Goal: Find specific page/section: Find specific page/section

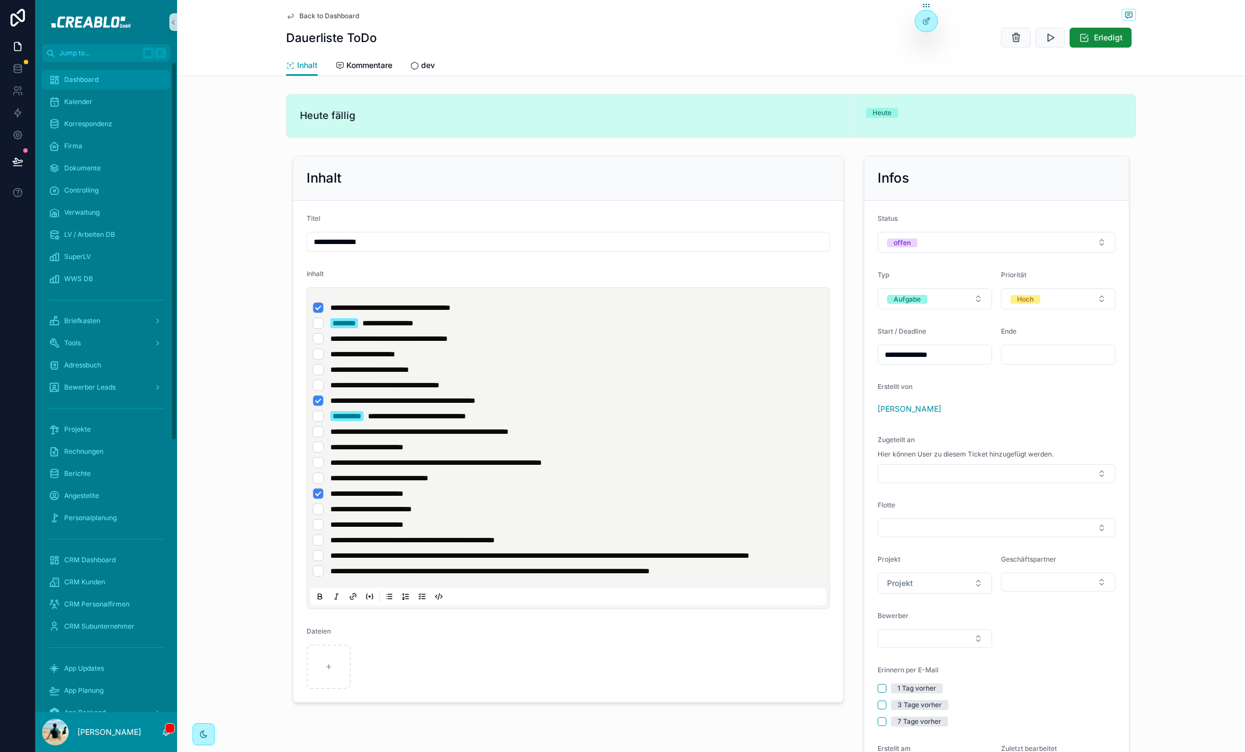
click at [72, 85] on div "Dashboard" at bounding box center [106, 80] width 115 height 18
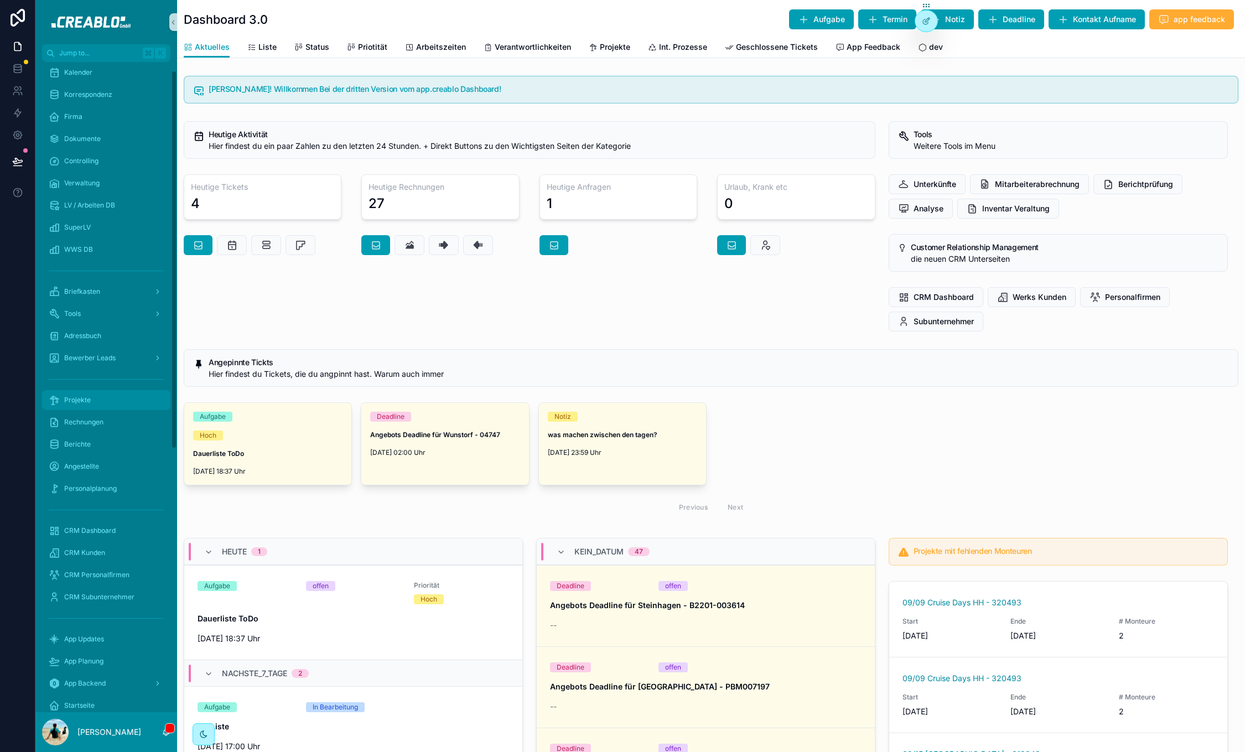
scroll to position [37, 0]
click at [89, 393] on span "Projekte" at bounding box center [77, 392] width 27 height 9
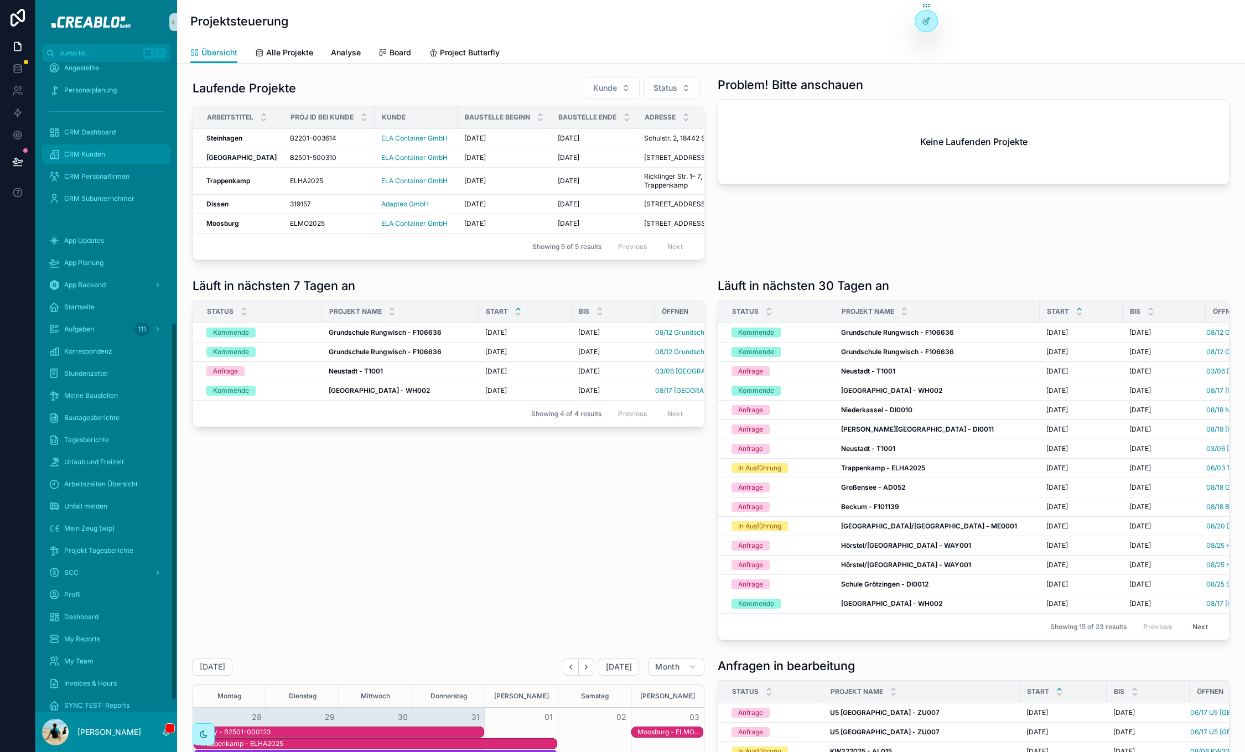
scroll to position [466, 0]
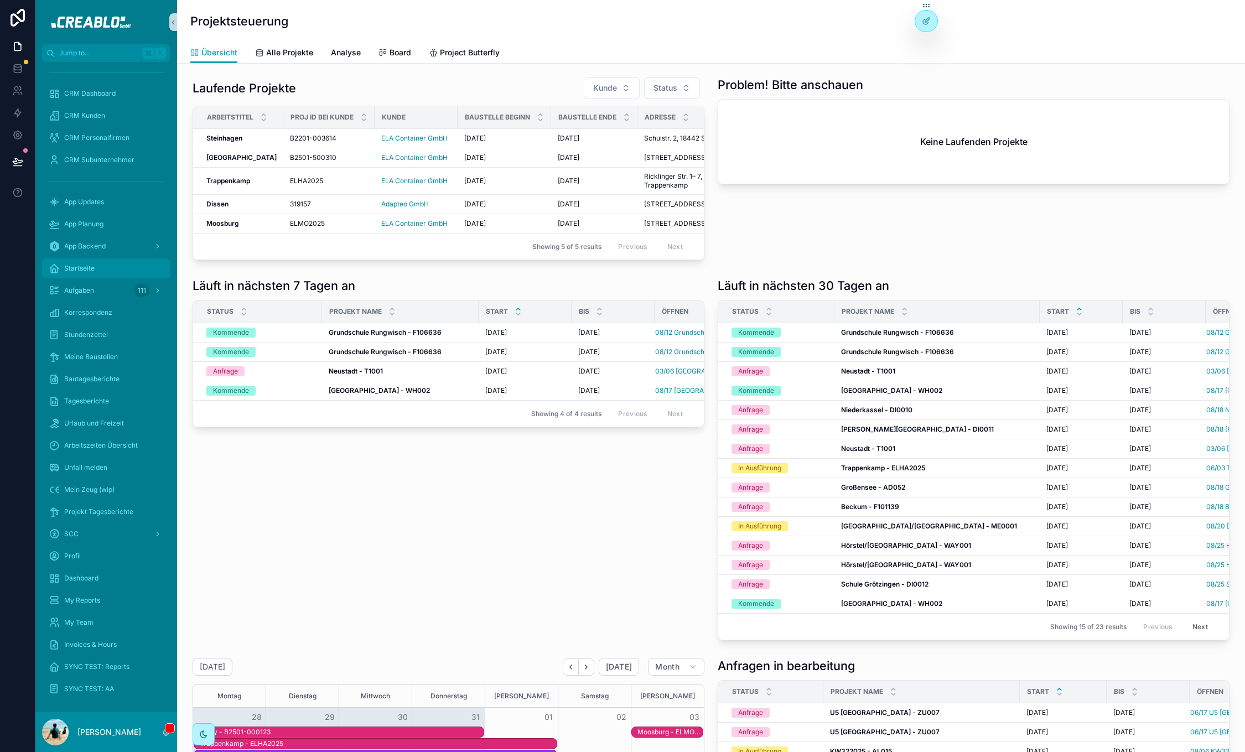
click at [74, 267] on span "Startseite" at bounding box center [79, 268] width 30 height 9
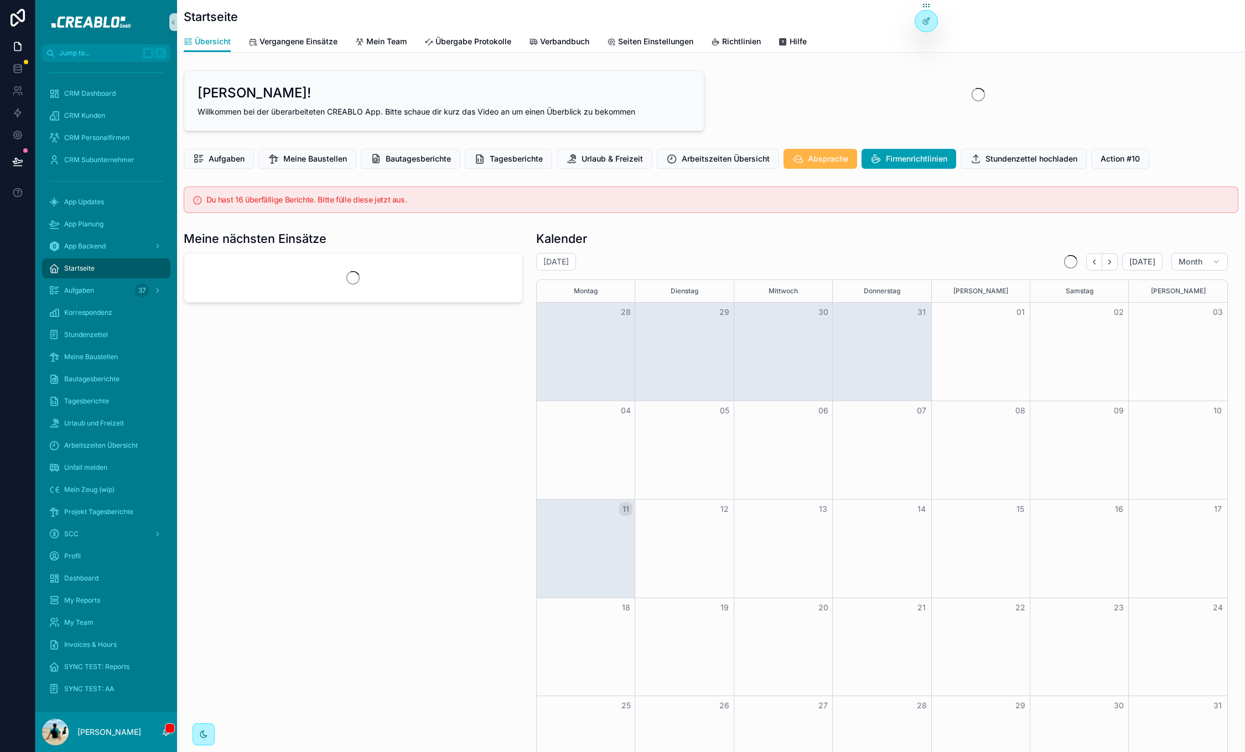
click at [813, 153] on span "Absprache" at bounding box center [828, 158] width 40 height 11
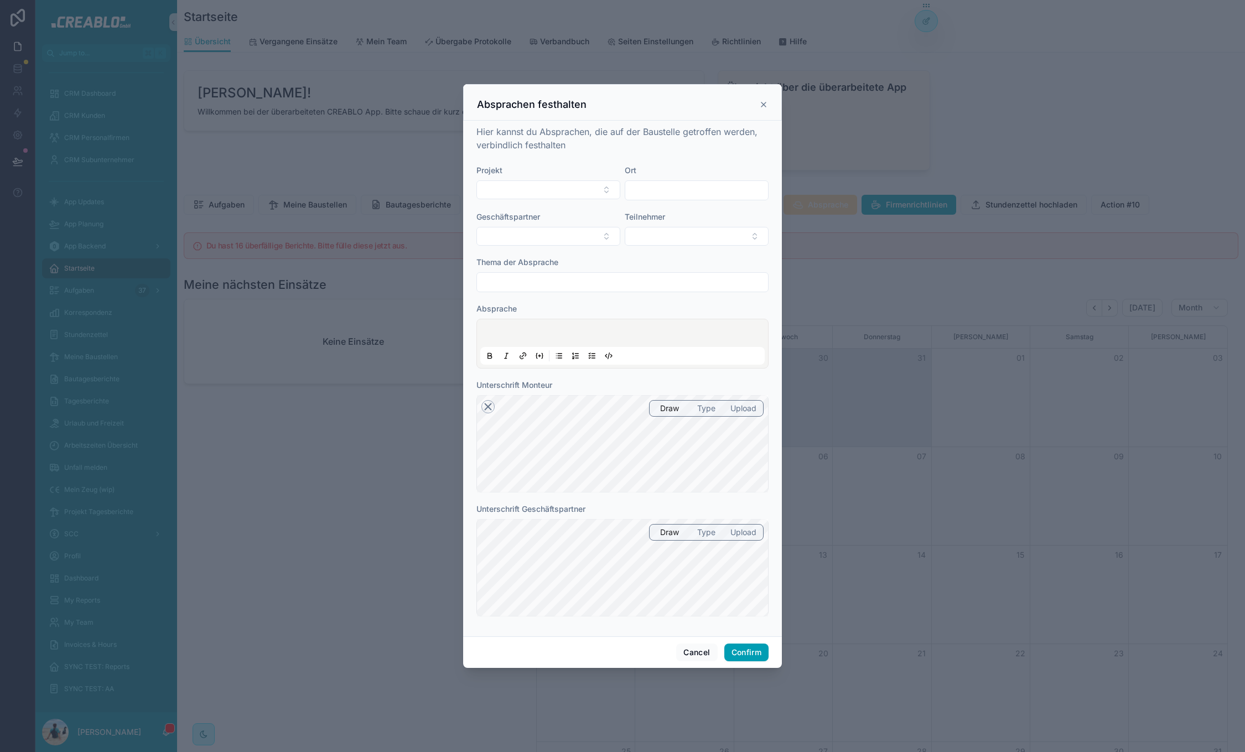
click at [488, 401] on icon at bounding box center [487, 406] width 13 height 13
click at [488, 405] on icon at bounding box center [488, 407] width 6 height 6
click at [685, 239] on button "Select Button" at bounding box center [697, 236] width 144 height 19
click at [663, 217] on span "Teilnehmer" at bounding box center [645, 216] width 40 height 9
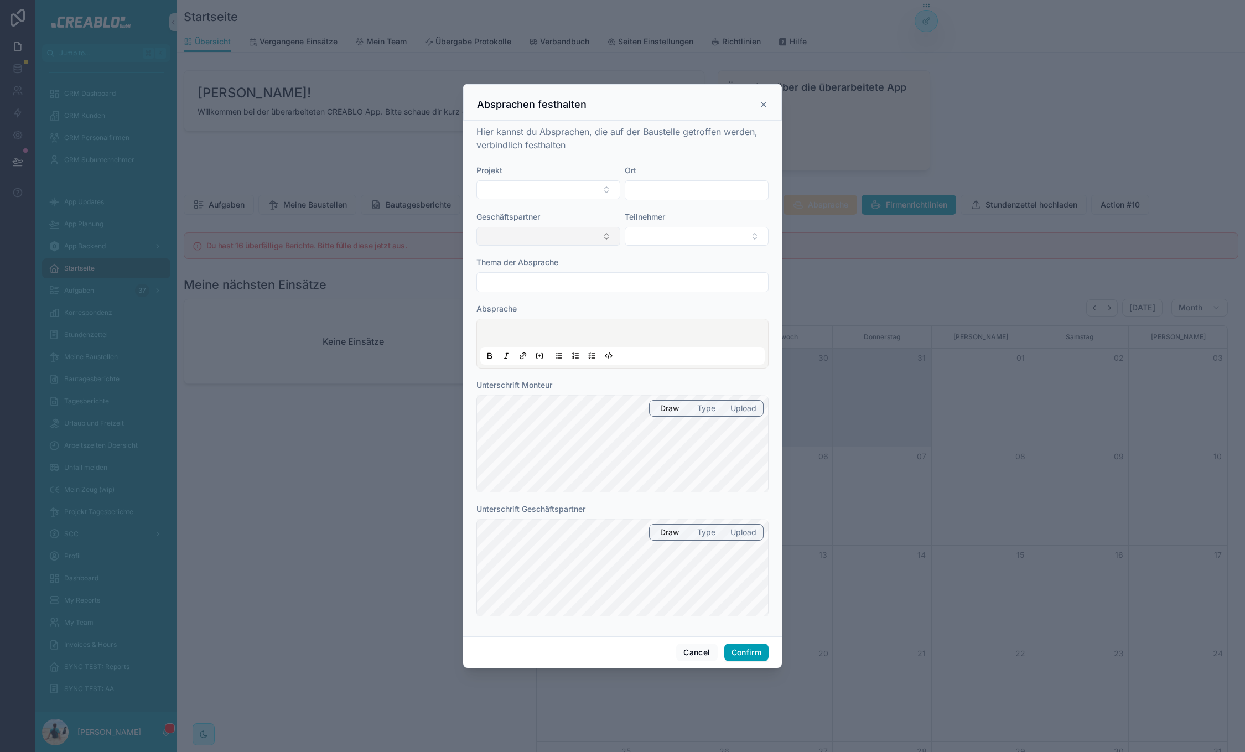
click at [592, 235] on button "Select Button" at bounding box center [548, 236] width 144 height 19
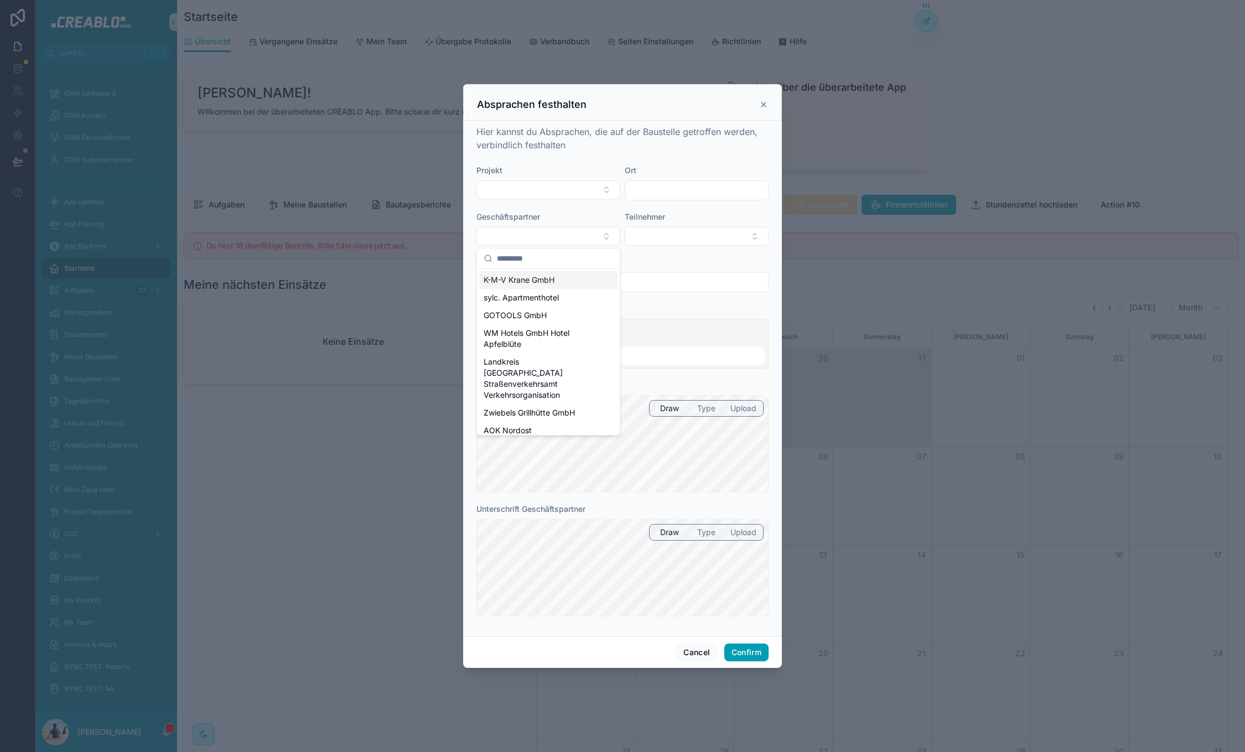
click at [593, 208] on form "Projekt Ort Geschäftspartner Teilnehmer Thema der Absprache Absprache Unterschr…" at bounding box center [622, 396] width 292 height 462
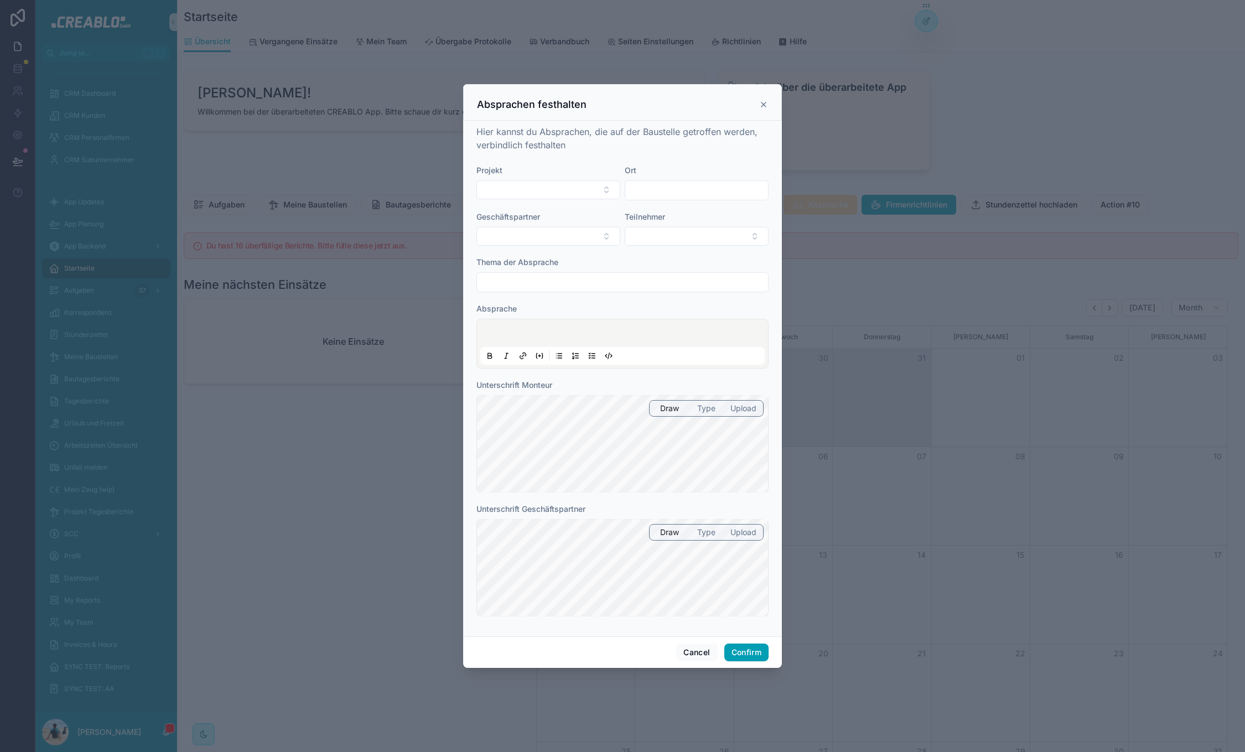
click at [566, 284] on input "text" at bounding box center [622, 281] width 291 height 15
click at [582, 325] on div at bounding box center [622, 344] width 284 height 42
click at [574, 193] on button "Select Button" at bounding box center [548, 189] width 144 height 19
click at [583, 149] on div "Hier kannst du Absprachen, die auf der Baustelle getroffen werden, verbindlich …" at bounding box center [622, 138] width 292 height 27
click at [686, 656] on button "Cancel" at bounding box center [696, 652] width 41 height 18
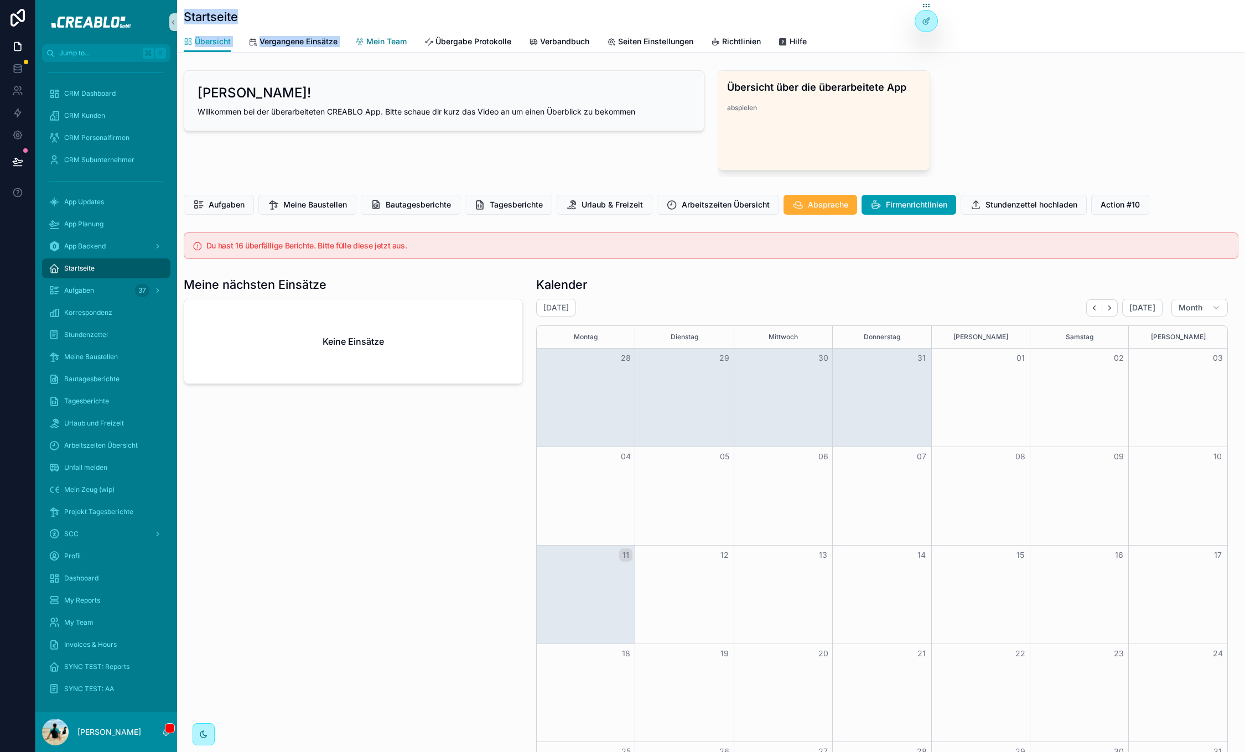
drag, startPoint x: 179, startPoint y: 15, endPoint x: 376, endPoint y: 34, distance: 197.3
click at [376, 34] on div "Startseite Übersicht Übersicht Vergangene Einsätze Mein Team Übergabe Protokoll…" at bounding box center [711, 26] width 1068 height 53
click at [607, 169] on div "[PERSON_NAME]! Willkommen bei der überarbeiteten CREABLO App. Bitte schaue dir …" at bounding box center [444, 124] width 534 height 116
click at [922, 215] on div "Aufgaben Meine Baustellen Bautagesberichte Tagesberichte Urlaub & Freizeit Arbe…" at bounding box center [711, 204] width 1068 height 29
click at [922, 204] on span "Firmenrichtlinien" at bounding box center [916, 204] width 61 height 11
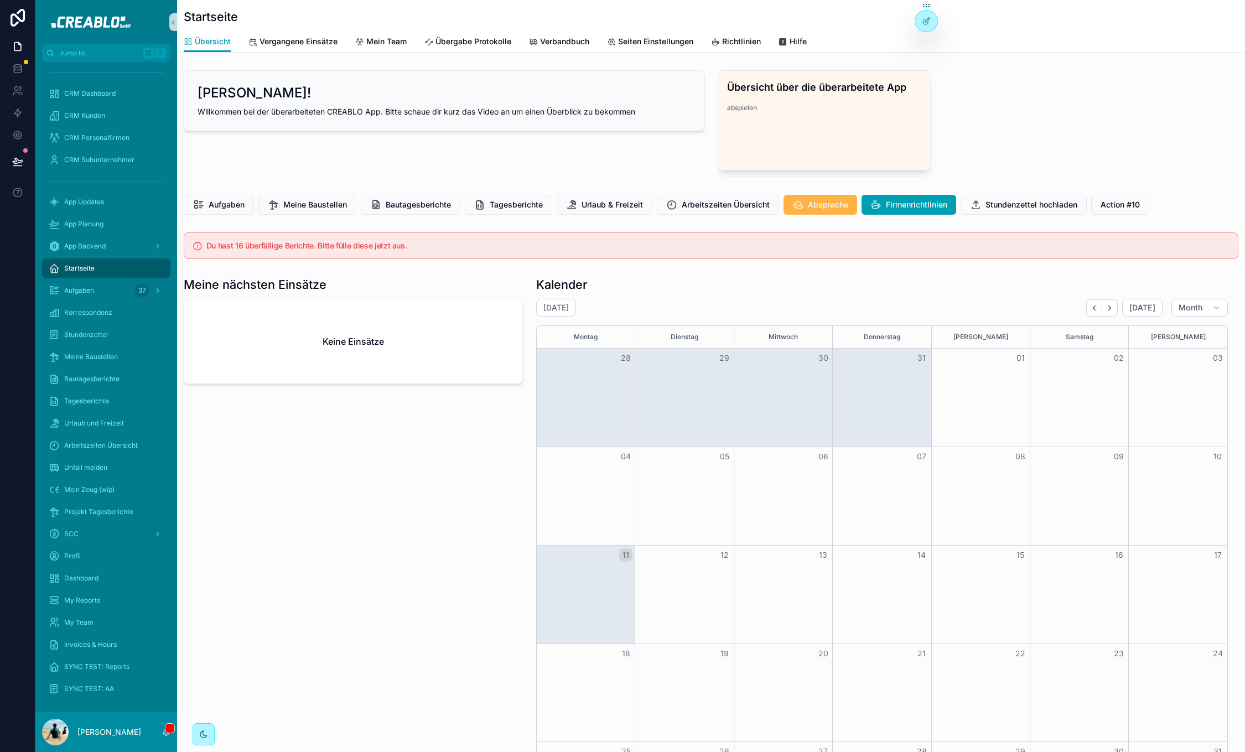
click at [839, 209] on span "Absprache" at bounding box center [828, 204] width 40 height 11
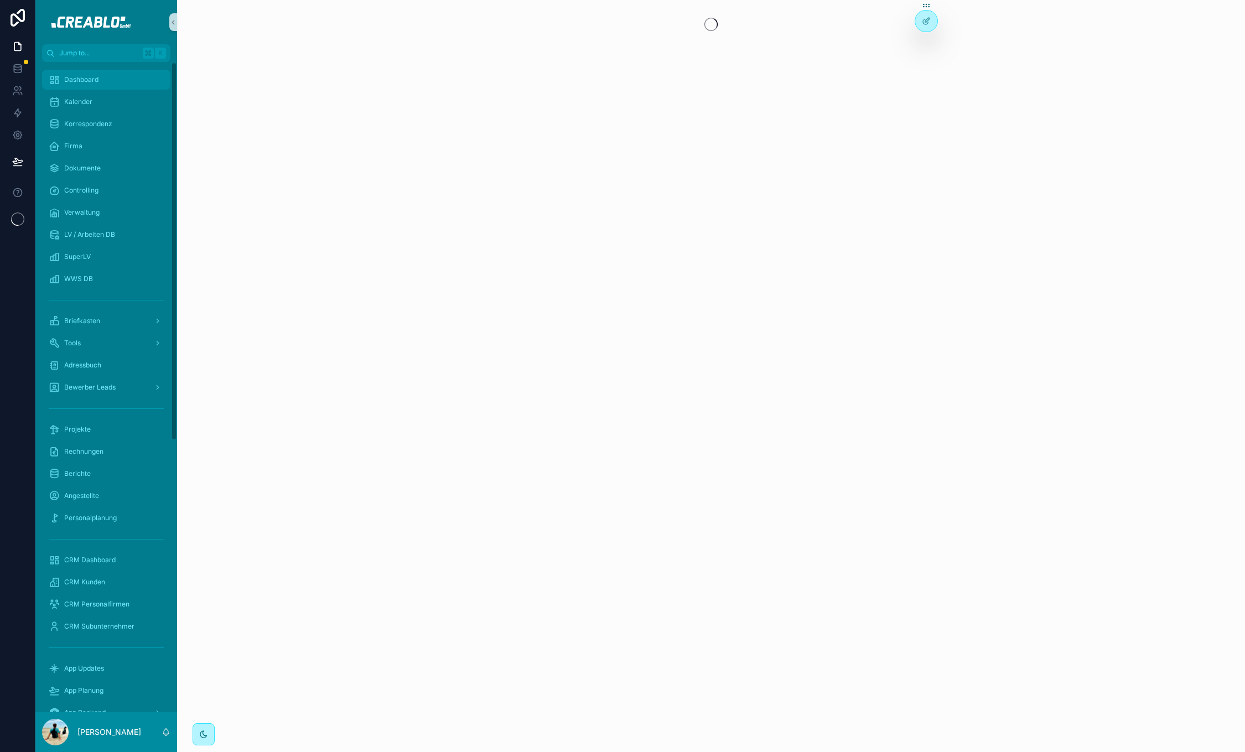
click at [85, 77] on span "Dashboard" at bounding box center [81, 79] width 34 height 9
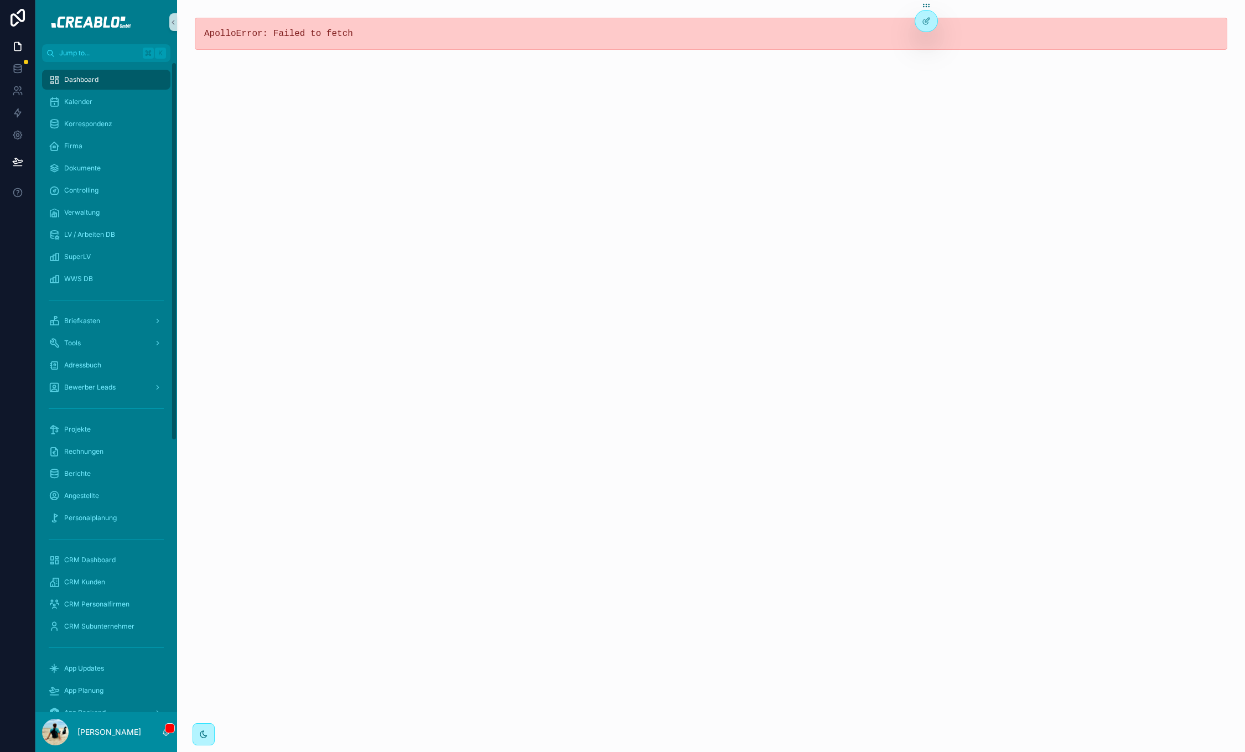
click at [90, 135] on div "Firma" at bounding box center [106, 146] width 142 height 22
click at [90, 122] on span "Korrespondenz" at bounding box center [88, 123] width 48 height 9
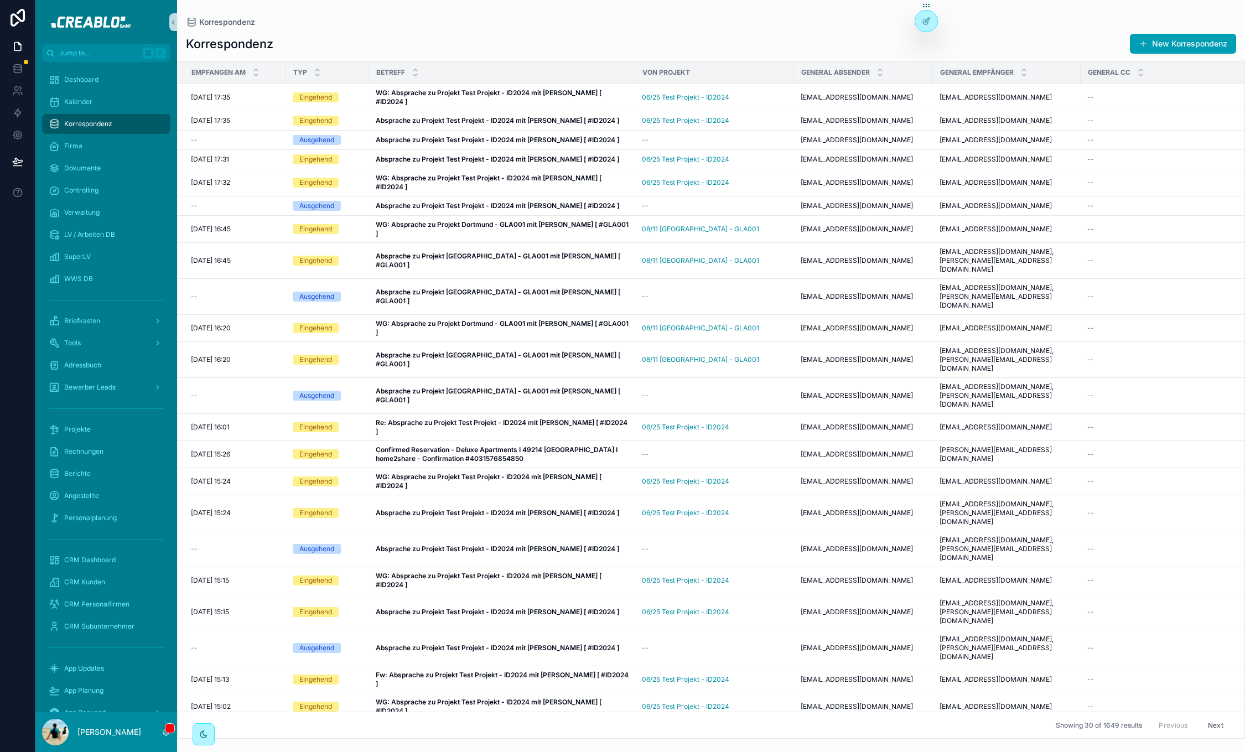
click at [97, 65] on div "Dashboard Kalender Korrespondenz Firma Dokumente Controlling Verwaltung LV / Ar…" at bounding box center [106, 620] width 142 height 1117
click at [96, 75] on span "Dashboard" at bounding box center [81, 79] width 34 height 9
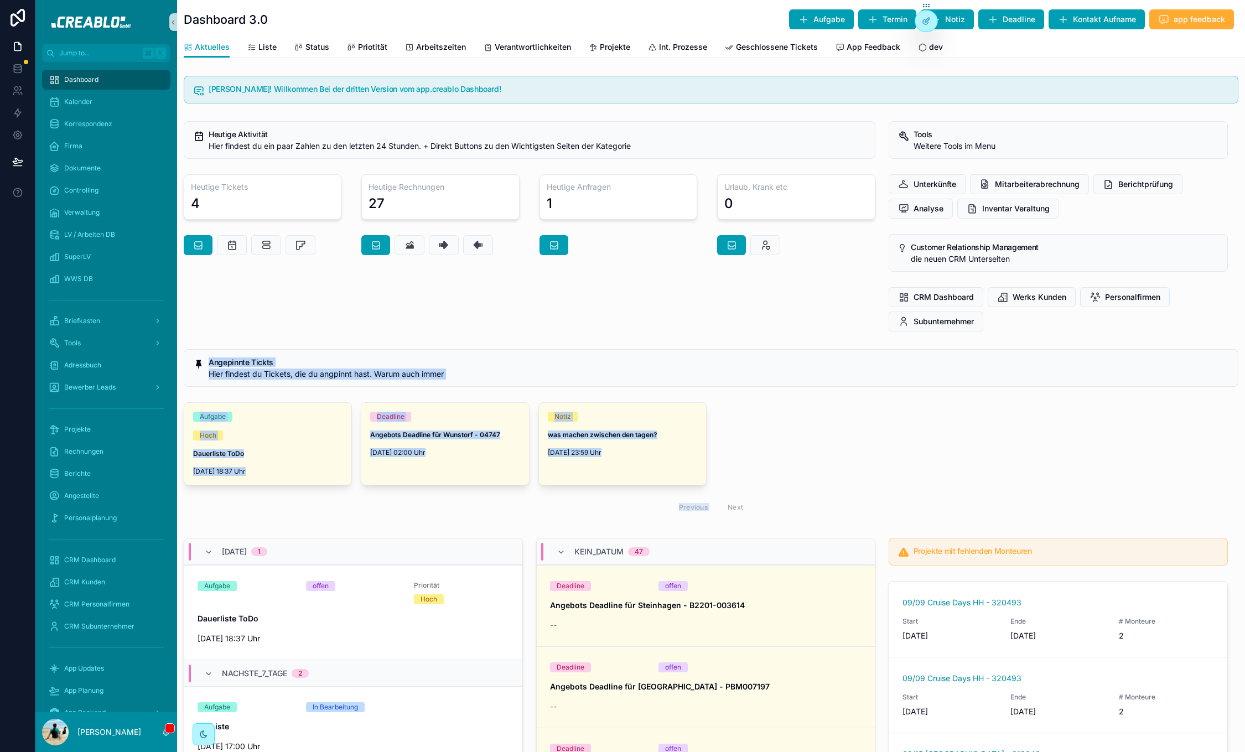
drag, startPoint x: 194, startPoint y: 341, endPoint x: 740, endPoint y: 492, distance: 566.7
click at [740, 492] on div "Moin Hannes! Willkommen Bei der dritten Version vom app.creablo Dashboard! Heut…" at bounding box center [711, 724] width 1068 height 1307
click at [740, 494] on div "Previous Next" at bounding box center [711, 507] width 1054 height 26
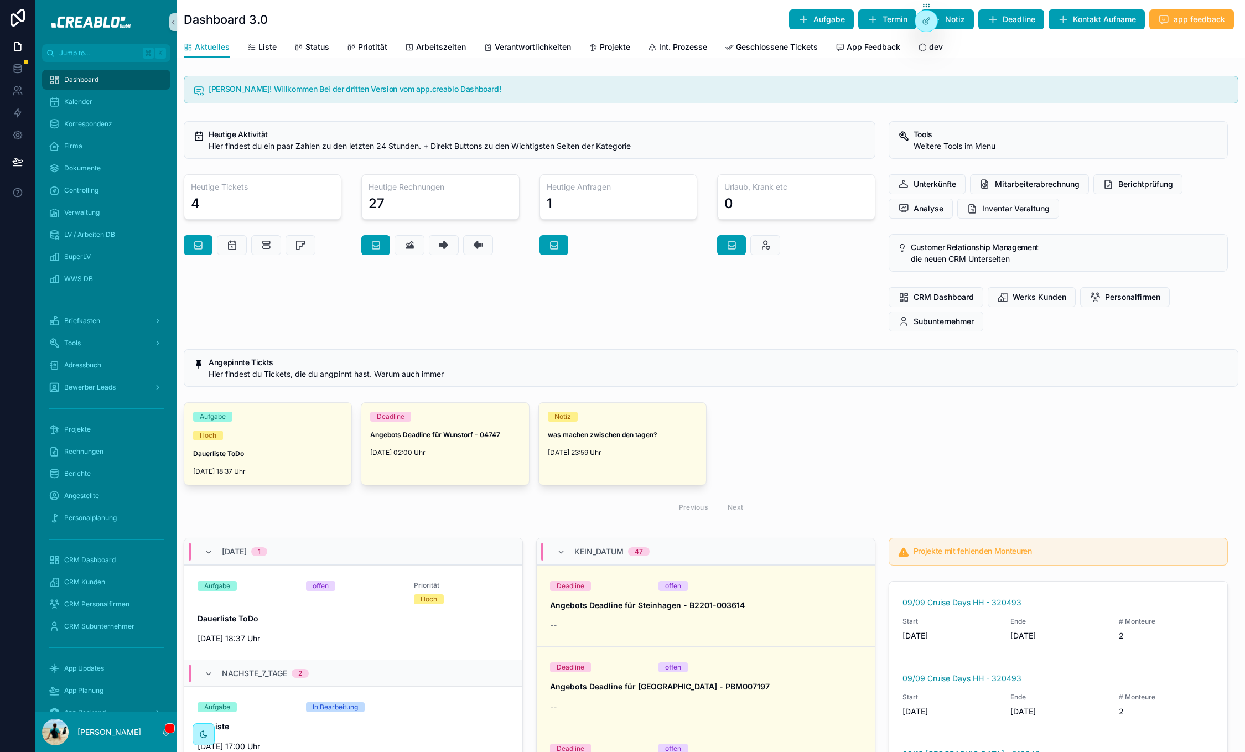
click at [928, 547] on h5 "Projekte mit fehlenden Monteuren" at bounding box center [1065, 551] width 305 height 8
click at [963, 549] on h5 "Projekte mit fehlenden Monteuren" at bounding box center [1065, 551] width 305 height 8
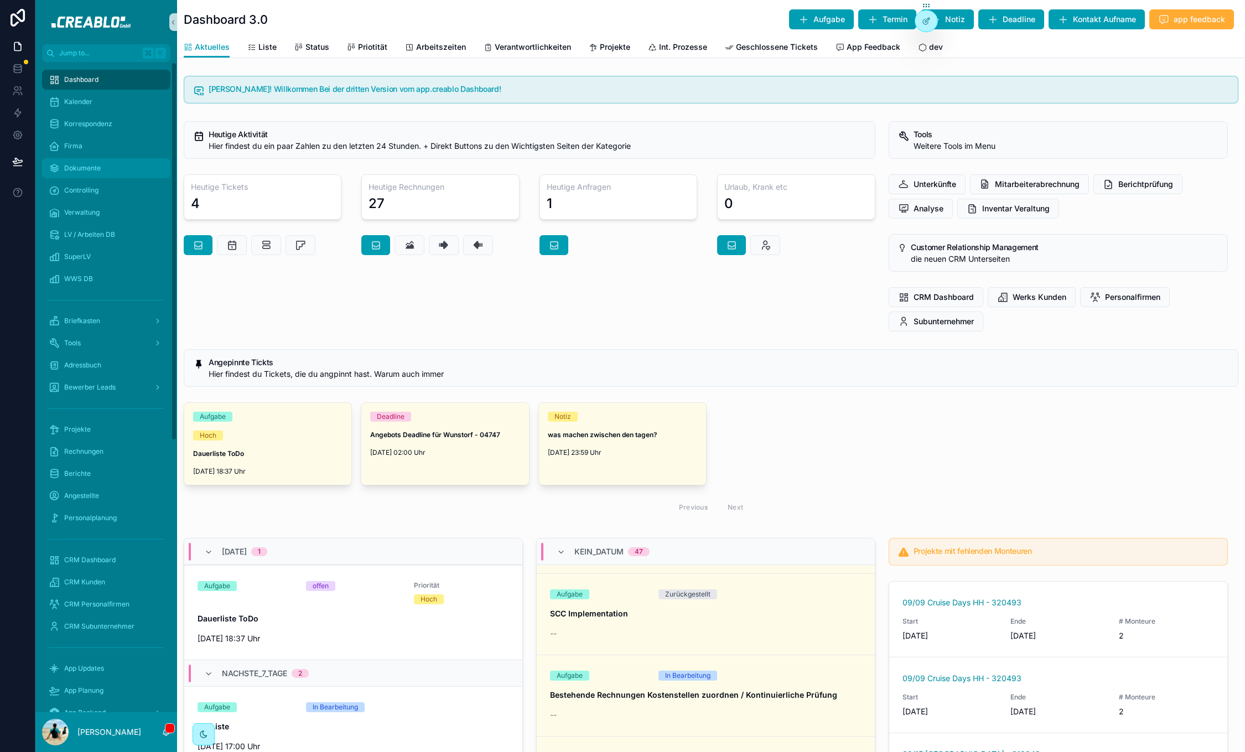
click at [91, 170] on span "Dokumente" at bounding box center [82, 168] width 37 height 9
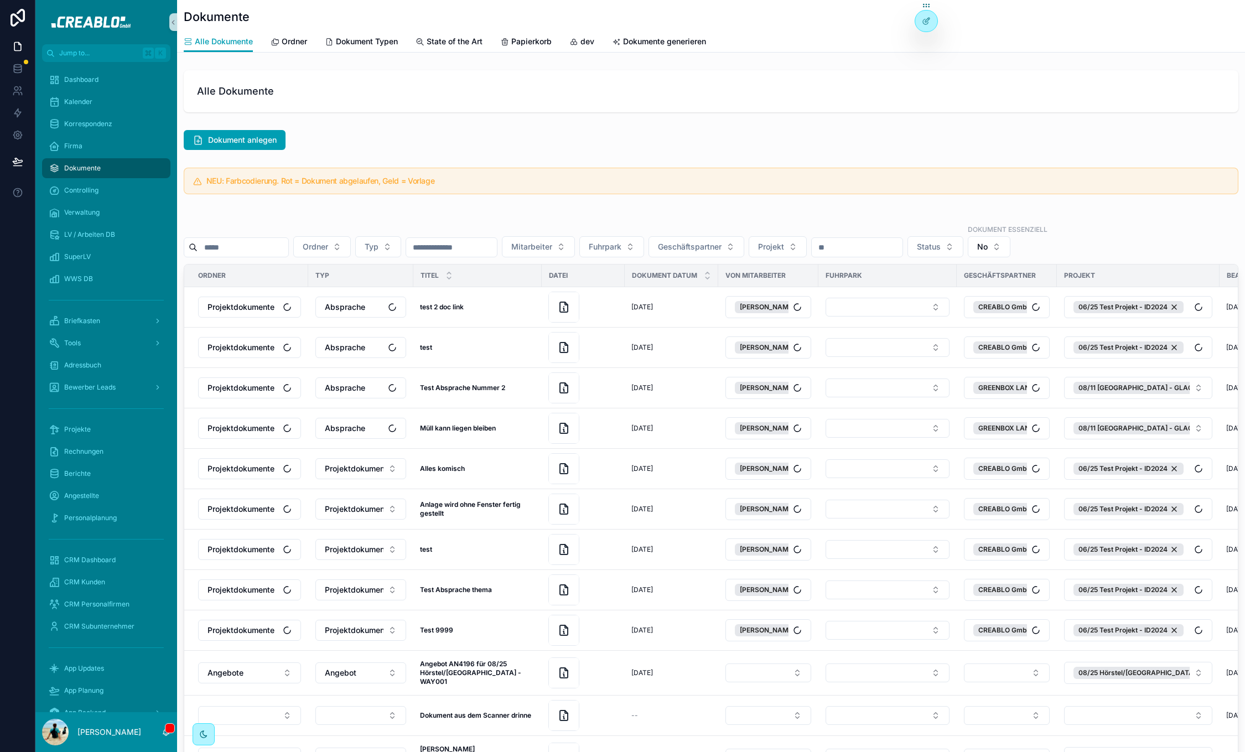
click at [246, 251] on input "scrollable content" at bounding box center [242, 247] width 91 height 15
type input "**********"
click at [708, 257] on div "Ordner Typ Mitarbeiter Fuhrpark Geschäftspartner Projekt Status Dokument Essenz…" at bounding box center [711, 520] width 1054 height 617
click at [711, 252] on button "Geschäftspartner" at bounding box center [696, 246] width 96 height 21
type input "**********"
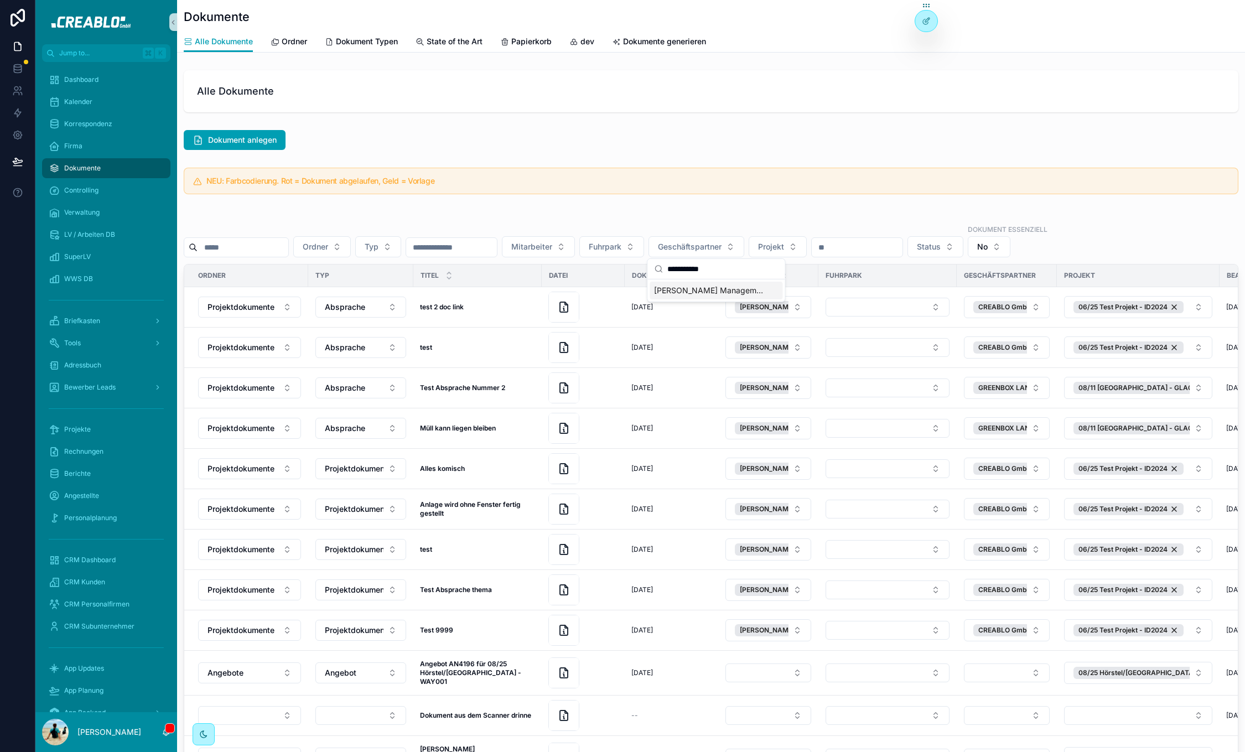
click at [695, 289] on span "Adolf Weber Management Gmbh" at bounding box center [709, 290] width 111 height 11
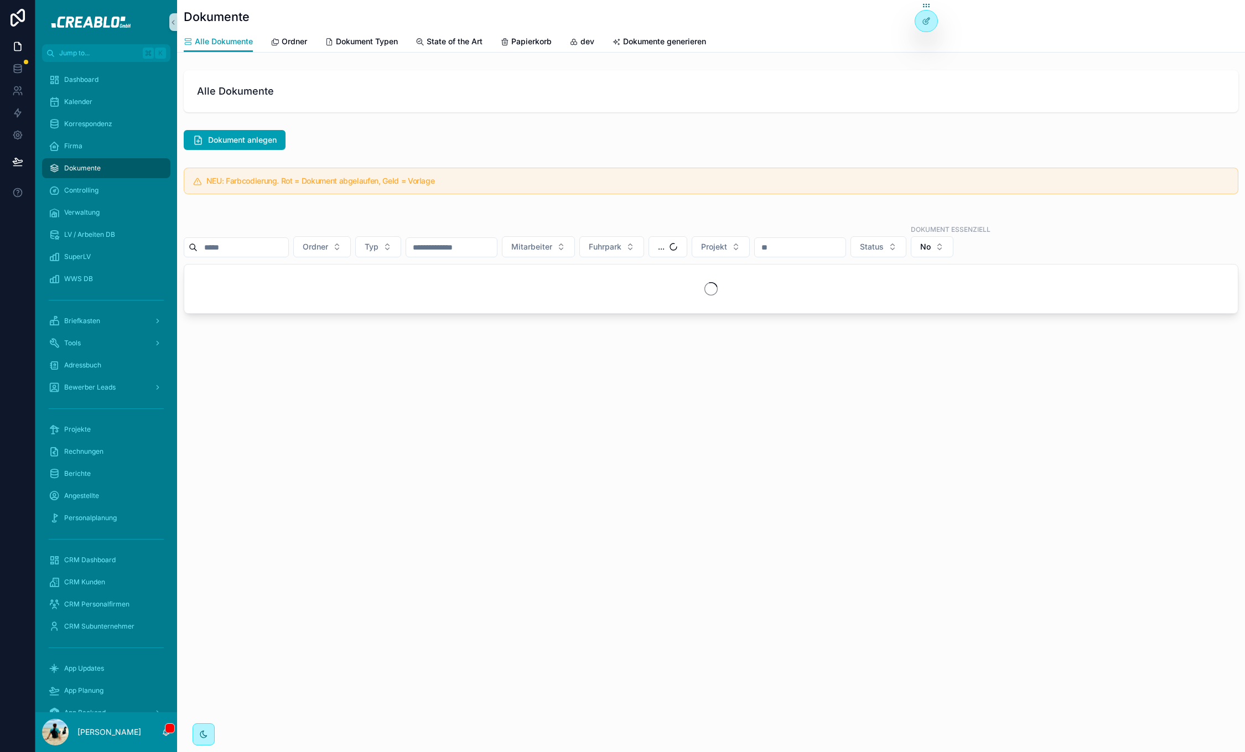
click at [662, 215] on div "scrollable content" at bounding box center [711, 215] width 1054 height 6
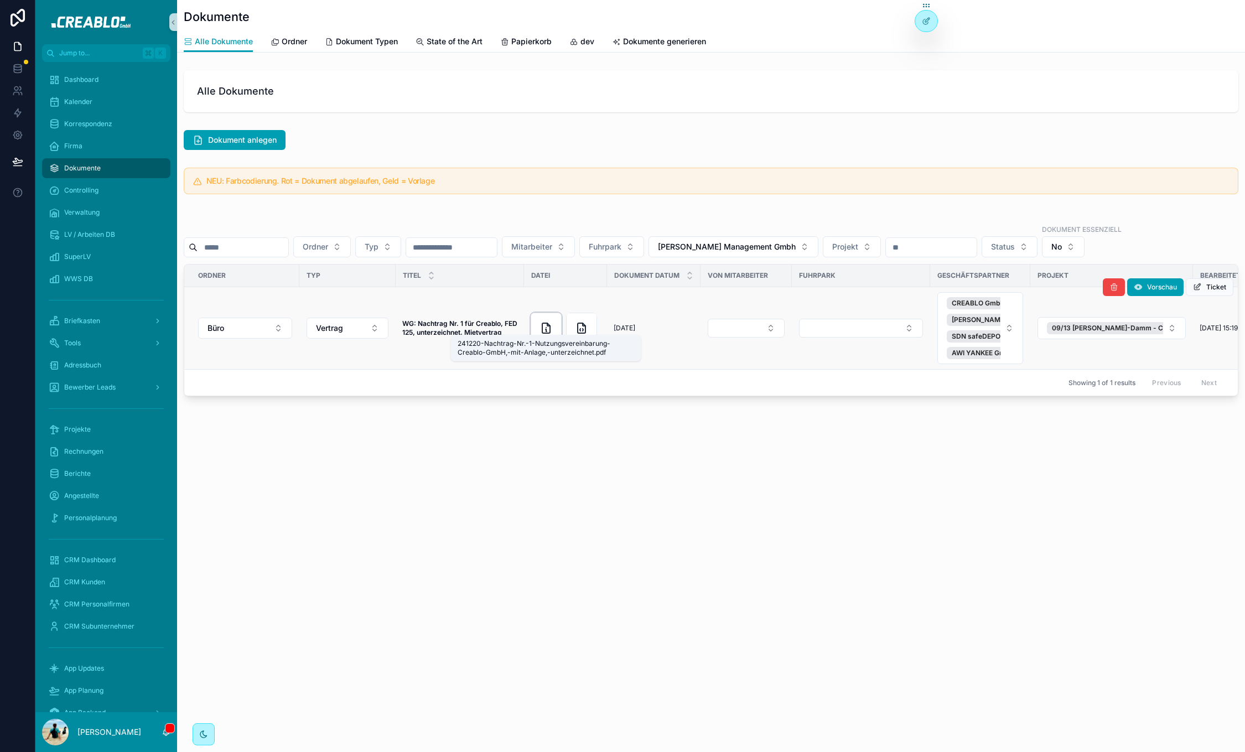
click at [552, 325] on icon "scrollable content" at bounding box center [545, 327] width 13 height 13
